Goal: Information Seeking & Learning: Learn about a topic

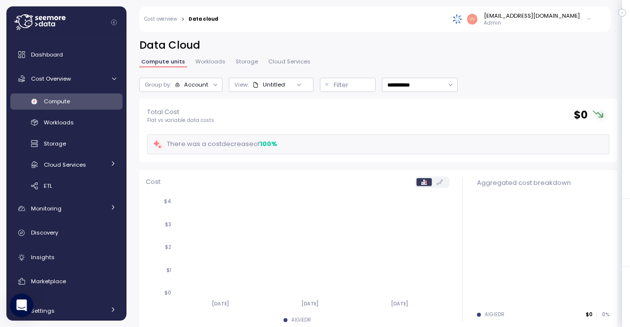
scroll to position [102, 0]
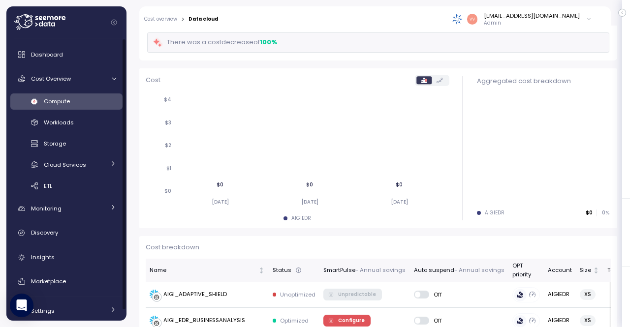
click at [74, 99] on div "Compute" at bounding box center [80, 101] width 72 height 10
click at [53, 55] on span "Dashboard" at bounding box center [47, 55] width 32 height 8
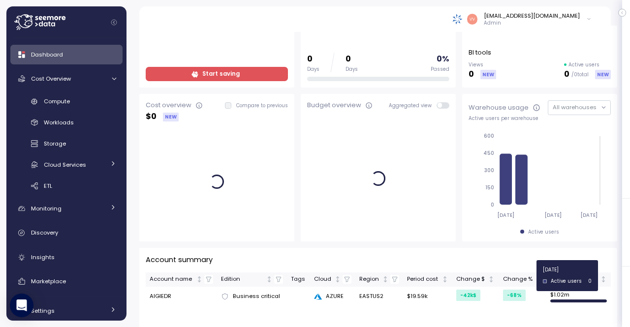
scroll to position [98, 0]
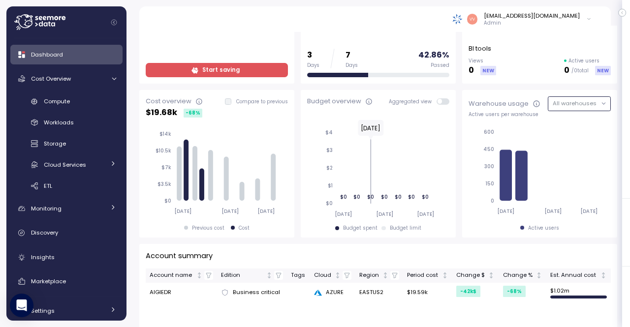
click at [564, 105] on span "All warehouses" at bounding box center [575, 103] width 44 height 8
click at [587, 108] on button "All warehouses" at bounding box center [579, 103] width 63 height 14
click at [583, 126] on div "Snowflake" at bounding box center [578, 124] width 29 height 8
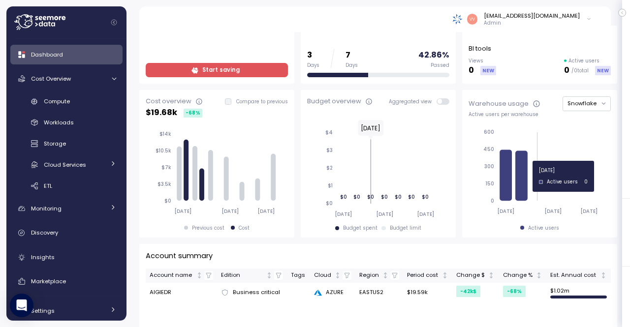
click at [528, 161] on icon "[DATE] [DATE] [DATE] 0 150 300 450 600" at bounding box center [538, 172] width 140 height 98
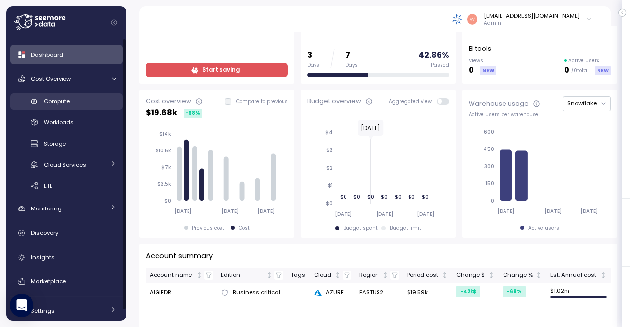
click at [71, 106] on div "Compute" at bounding box center [80, 101] width 72 height 10
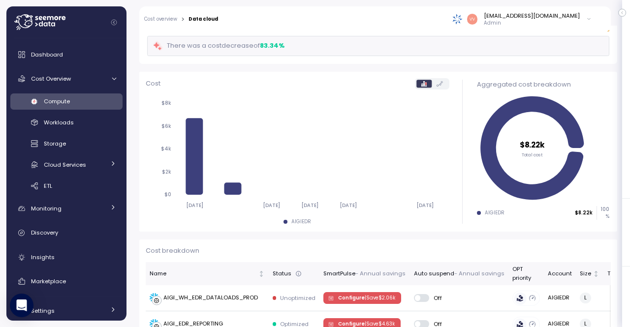
scroll to position [191, 0]
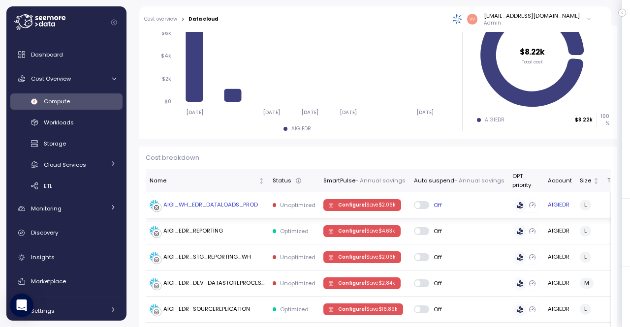
click at [223, 205] on div "AIGI_WH_EDR_DATALOADS_PROD" at bounding box center [210, 205] width 94 height 9
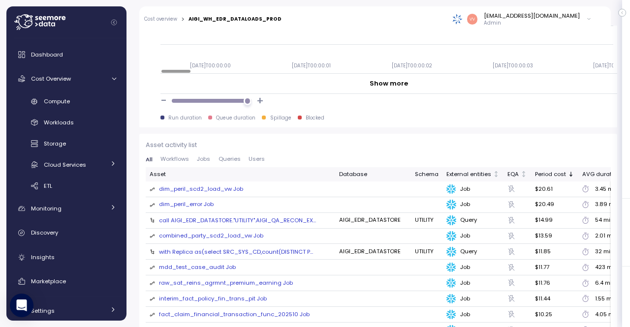
scroll to position [1189, 0]
click at [248, 155] on span "Users" at bounding box center [256, 157] width 16 height 5
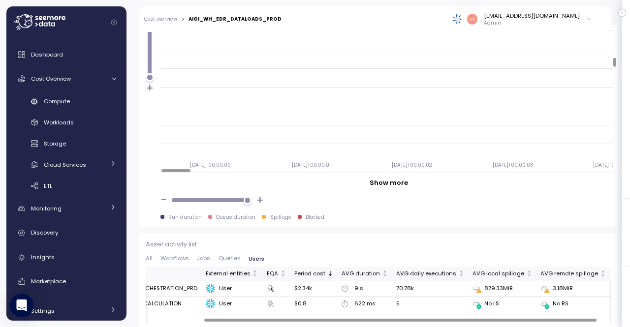
scroll to position [0, 75]
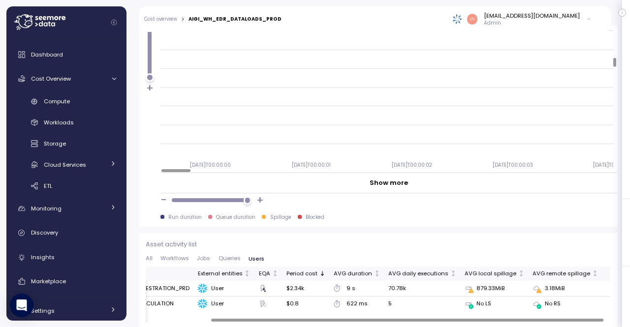
click at [579, 319] on div at bounding box center [407, 320] width 392 height 3
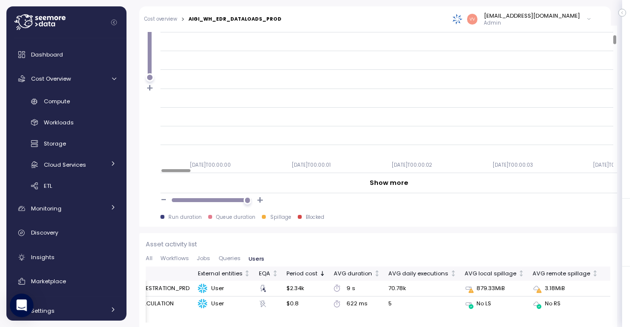
click at [382, 216] on div "- + Run duration Queue duration Spillage Blocked" at bounding box center [378, 209] width 478 height 33
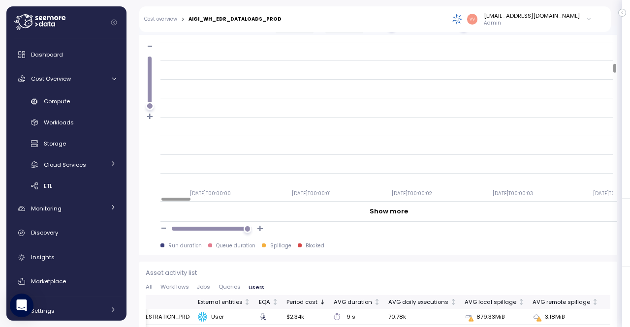
scroll to position [1059, 0]
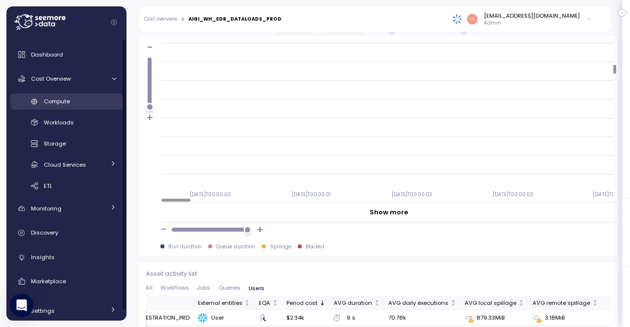
click at [72, 105] on div "Compute" at bounding box center [80, 101] width 72 height 10
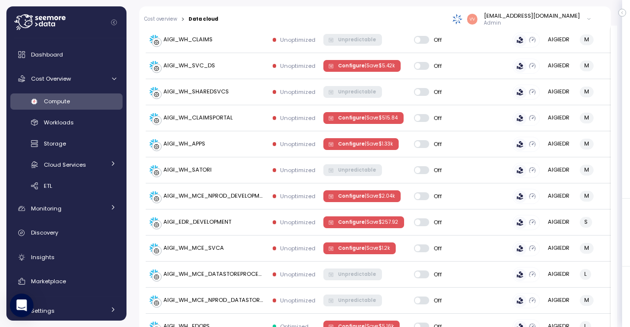
scroll to position [483, 0]
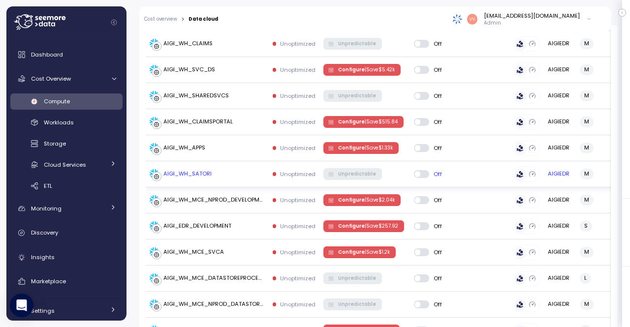
click at [196, 174] on div "AIGI_WH_SATORI" at bounding box center [187, 174] width 48 height 9
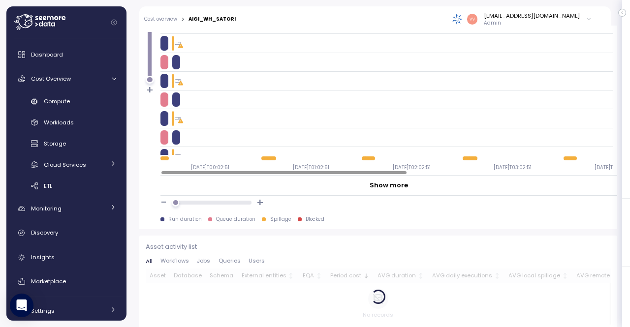
scroll to position [1141, 0]
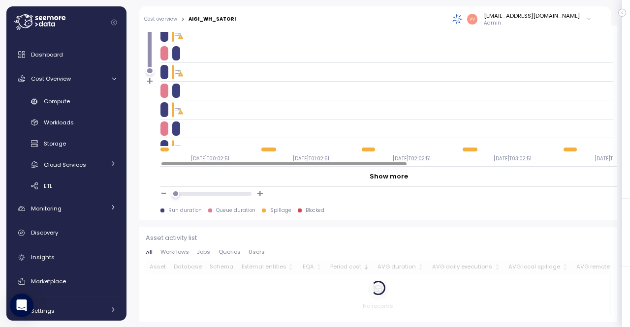
click at [256, 250] on span "Users" at bounding box center [256, 251] width 16 height 5
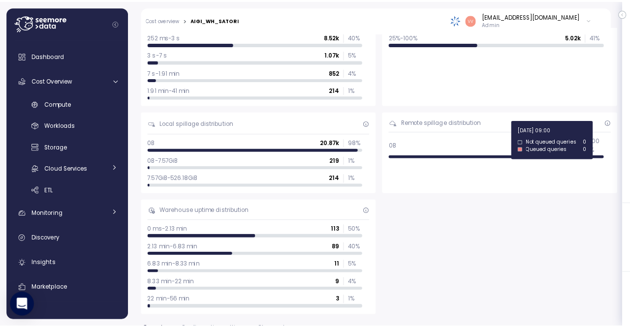
scroll to position [0, 0]
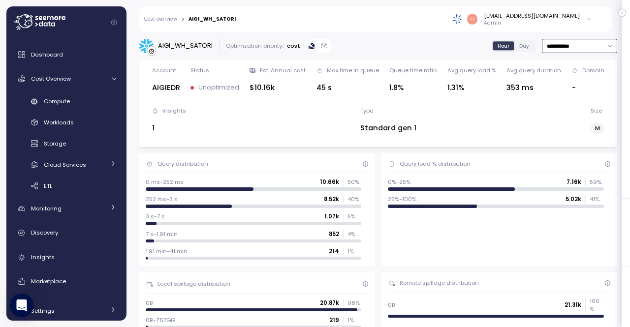
click at [598, 43] on input "**********" at bounding box center [579, 46] width 75 height 14
click at [563, 116] on div "Last 30 days" at bounding box center [557, 117] width 36 height 8
type input "**********"
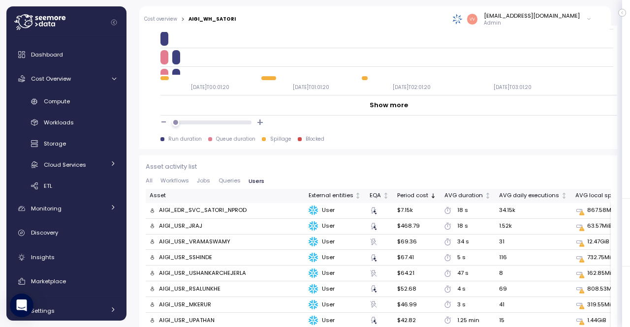
scroll to position [1203, 0]
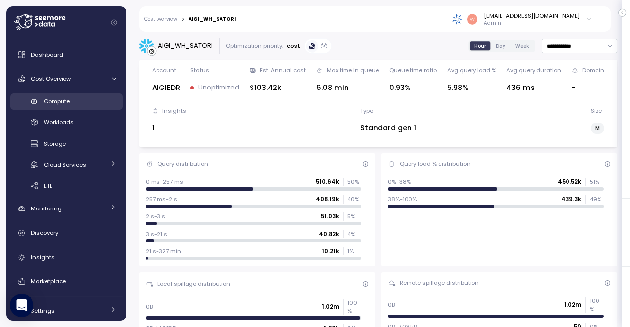
click at [67, 100] on span "Compute" at bounding box center [57, 101] width 26 height 8
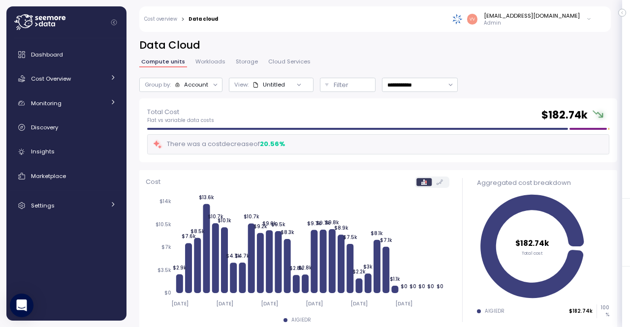
click at [246, 59] on span "Storage" at bounding box center [247, 61] width 22 height 5
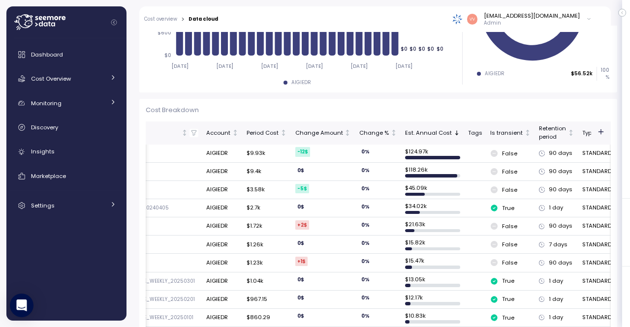
scroll to position [308, 0]
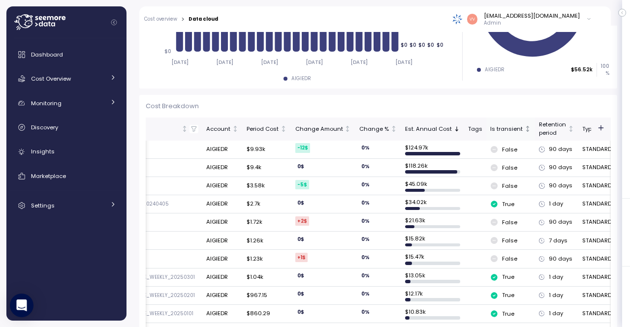
drag, startPoint x: 492, startPoint y: 130, endPoint x: 505, endPoint y: 125, distance: 14.3
click at [505, 125] on div "Is transient" at bounding box center [506, 129] width 32 height 9
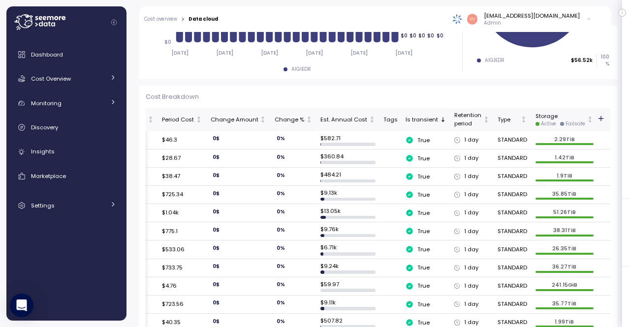
scroll to position [318, 0]
click at [587, 116] on icon "Not sorted" at bounding box center [590, 119] width 7 height 7
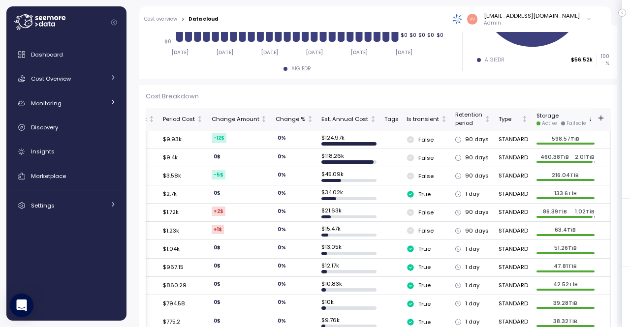
scroll to position [0, 0]
